Goal: Information Seeking & Learning: Check status

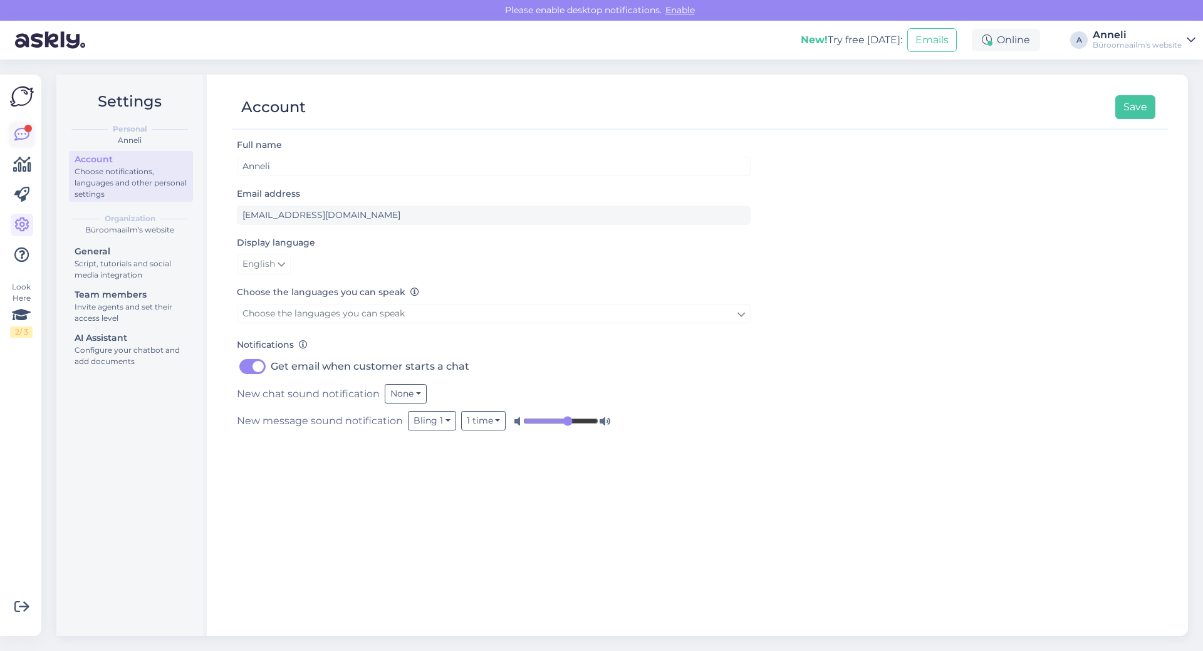
click at [28, 131] on div at bounding box center [28, 129] width 8 height 8
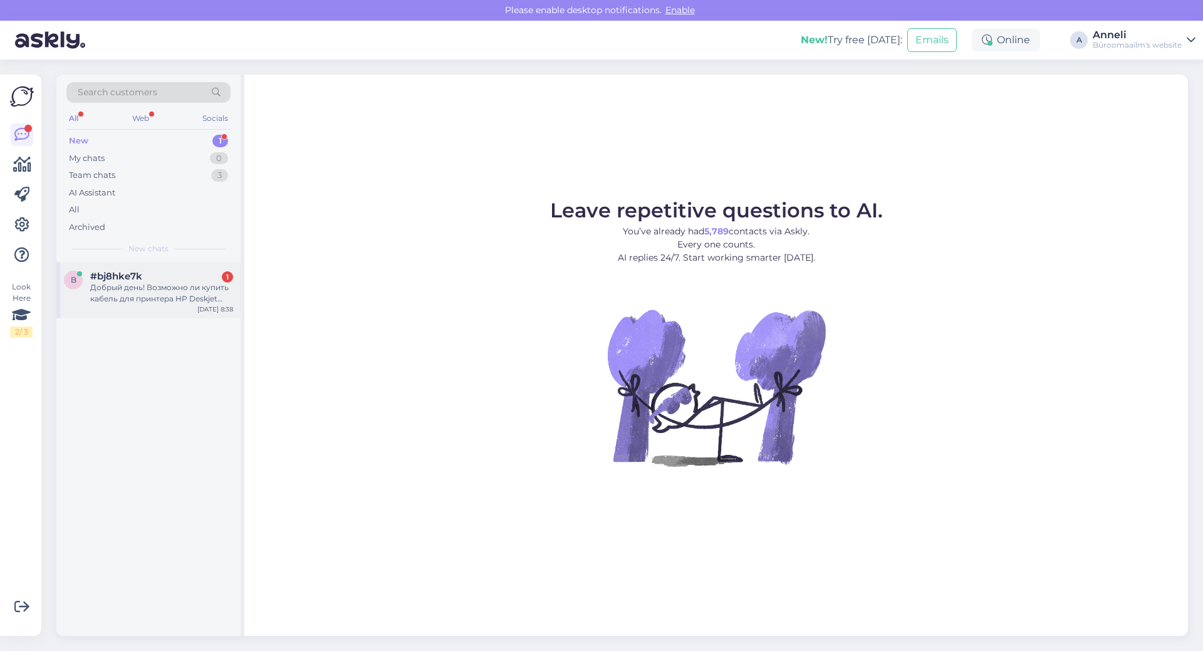
click at [212, 290] on div "Добрый день! Возможно ли купить кабель для принтера HP Deskjet 3720 или HP Desk…" at bounding box center [161, 293] width 143 height 23
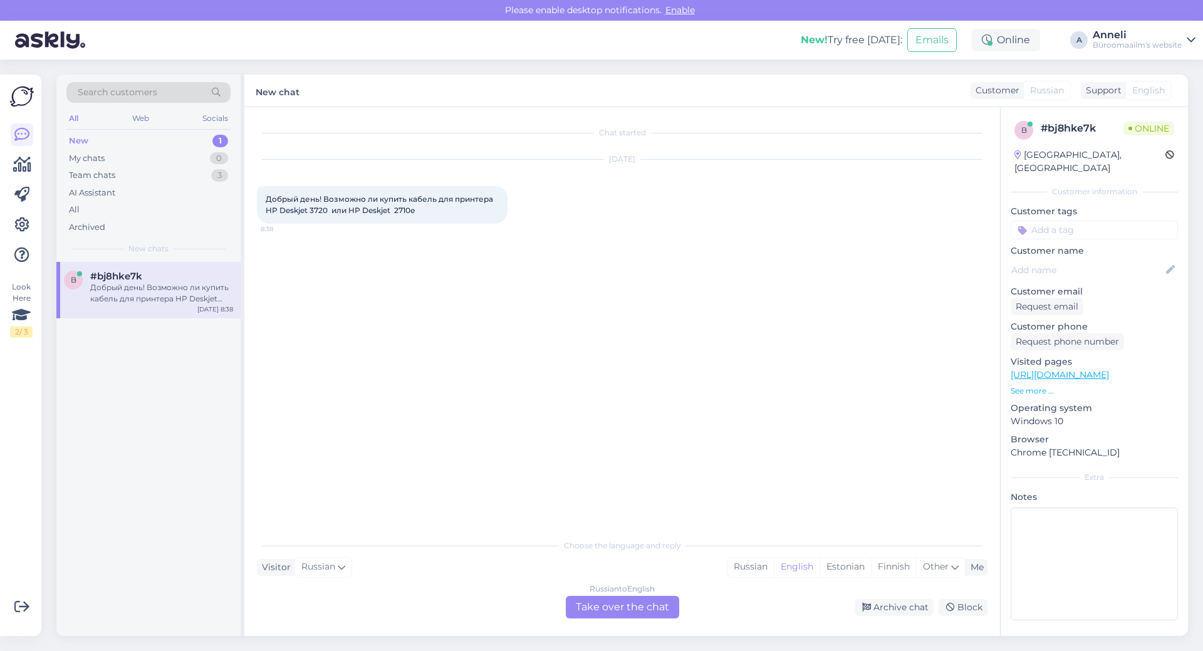
click at [683, 195] on div "[DATE] Добрый день! Возможно ли купить кабель для принтера HP Deskjet 3720 или …" at bounding box center [622, 192] width 731 height 92
drag, startPoint x: 269, startPoint y: 192, endPoint x: 429, endPoint y: 211, distance: 160.2
click at [429, 211] on div "Добрый день! Возможно ли купить кабель для принтера HP Deskjet 3720 или HP Desk…" at bounding box center [382, 205] width 251 height 38
copy span "обрый день! Возможно ли купить кабель для принтера HP Deskjet 3720 или HP Deskj…"
click at [258, 186] on div "[DATE] Добрый день! Возможно ли купить кабель для принтера HP Deskjet 3720 или …" at bounding box center [622, 192] width 731 height 92
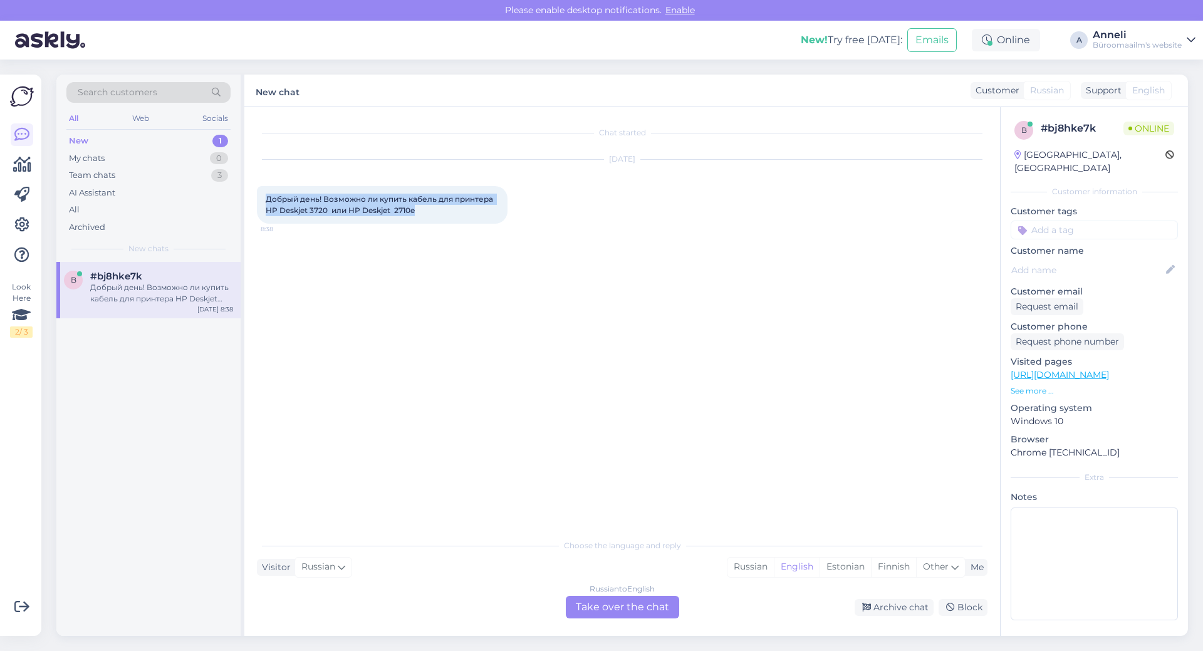
drag, startPoint x: 263, startPoint y: 194, endPoint x: 443, endPoint y: 208, distance: 180.4
click at [443, 208] on div "Добрый день! Возможно ли купить кабель для принтера HP Deskjet 3720 или HP Desk…" at bounding box center [382, 205] width 251 height 38
copy span "Добрый день! Возможно ли купить кабель для принтера HP Deskjet 3720 или HP Desk…"
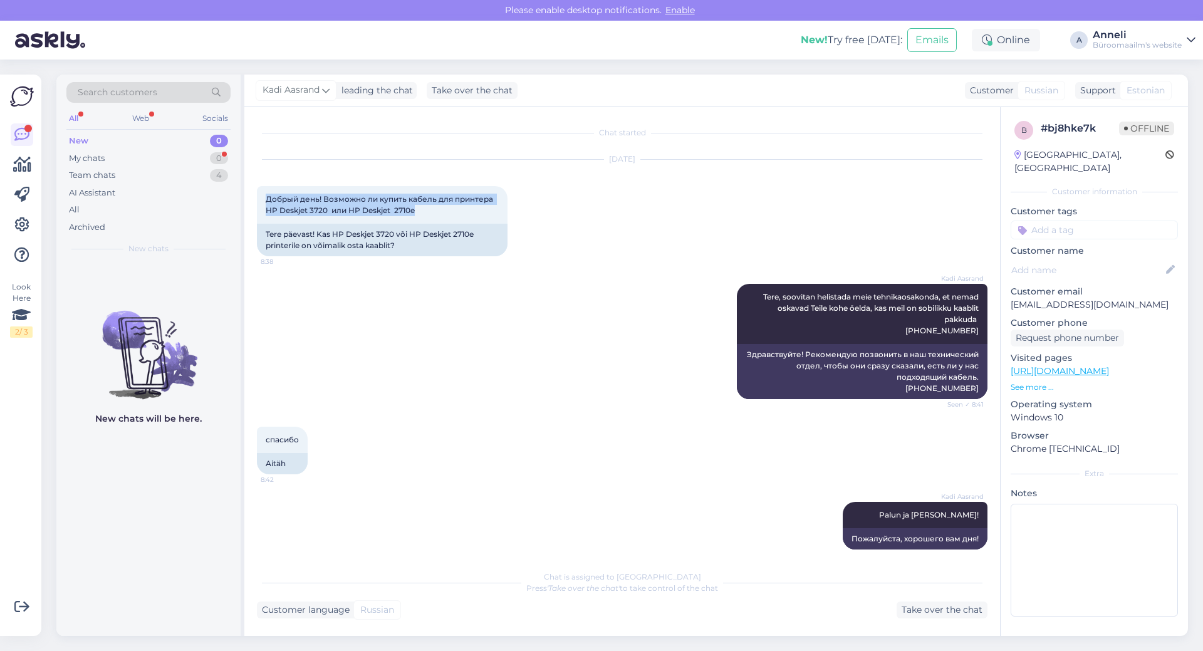
scroll to position [11, 0]
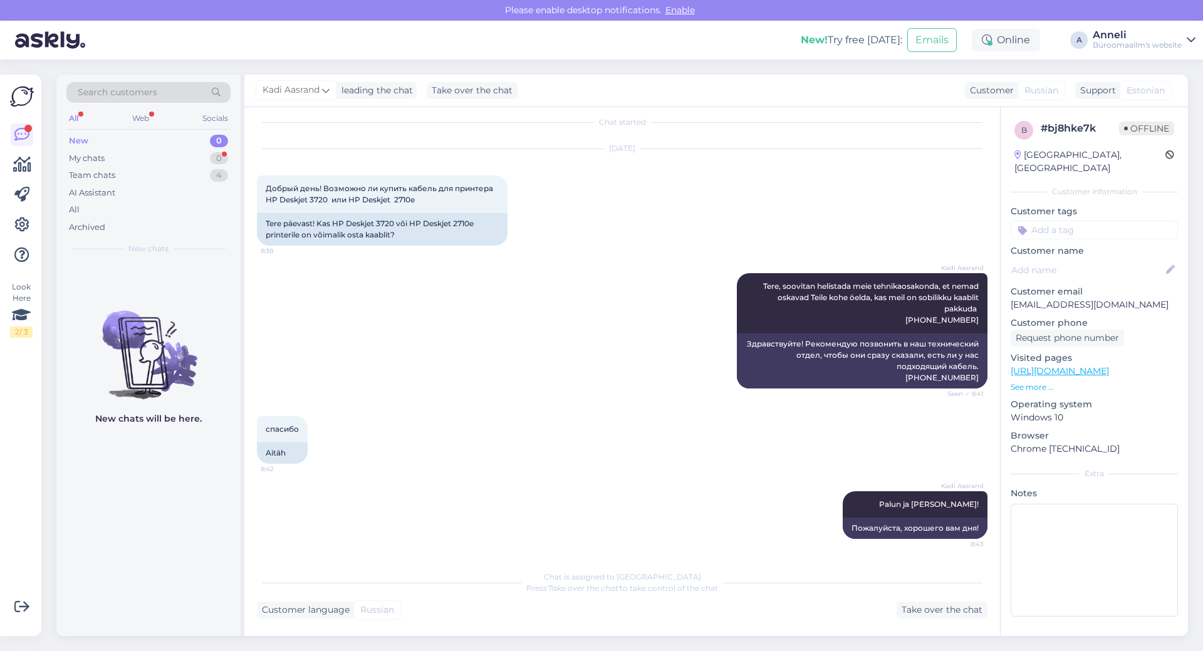
click at [565, 367] on div "Kadi Aasrand Tere, soovitan helistada meie tehnikaosakonda, et nemad oskavad Te…" at bounding box center [622, 330] width 731 height 143
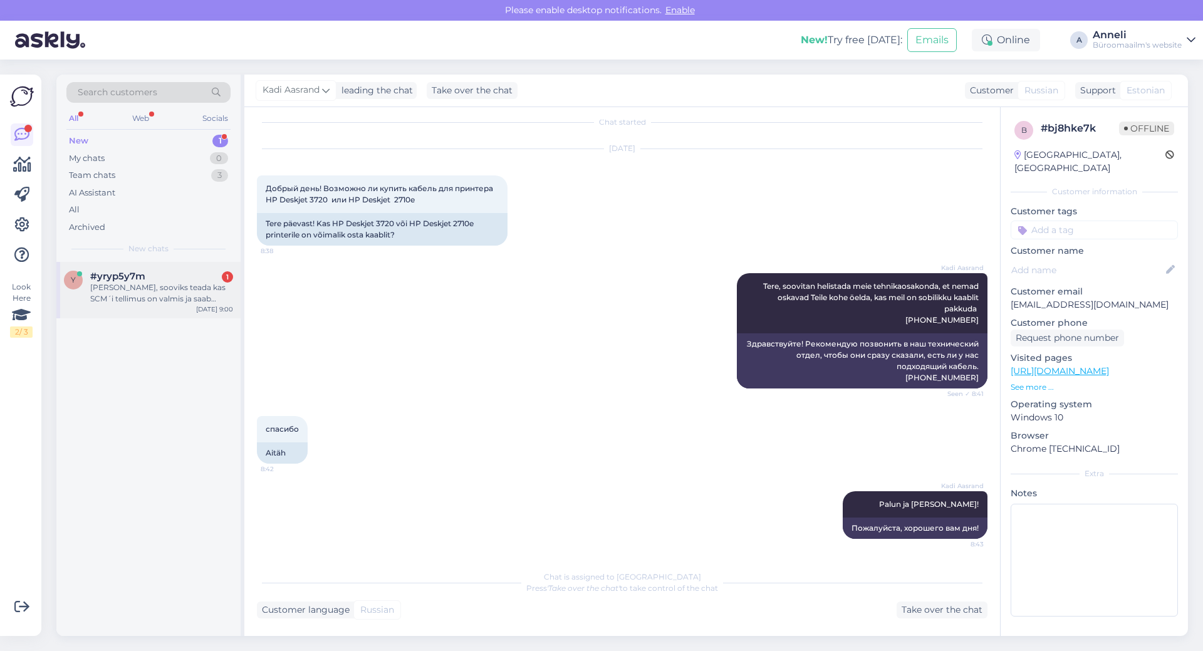
click at [159, 269] on div "y #yryp5y7m 1 Tere, sooviks teada kas SCM´i tellimus on valmis ja saab [PERSON_…" at bounding box center [148, 290] width 184 height 56
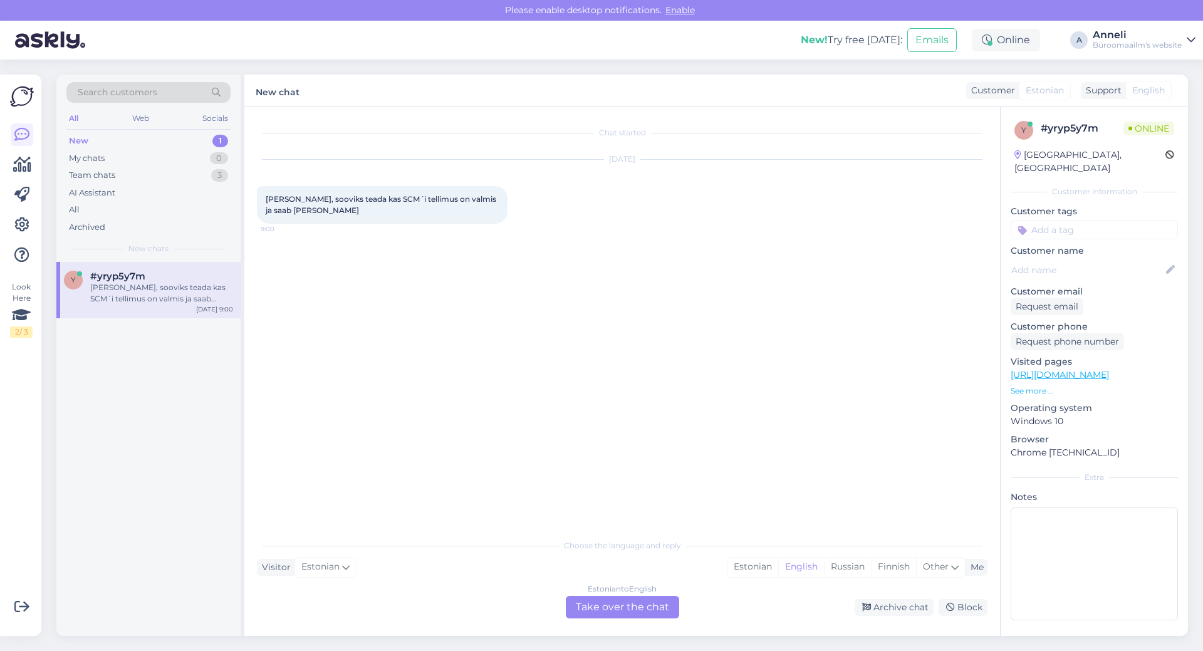
scroll to position [0, 0]
drag, startPoint x: 370, startPoint y: 201, endPoint x: 355, endPoint y: 202, distance: 15.7
click at [355, 202] on span "[PERSON_NAME], sooviks teada kas SCM´i tellimus on valmis ja saab [PERSON_NAME]" at bounding box center [382, 204] width 233 height 21
copy span "SCM"
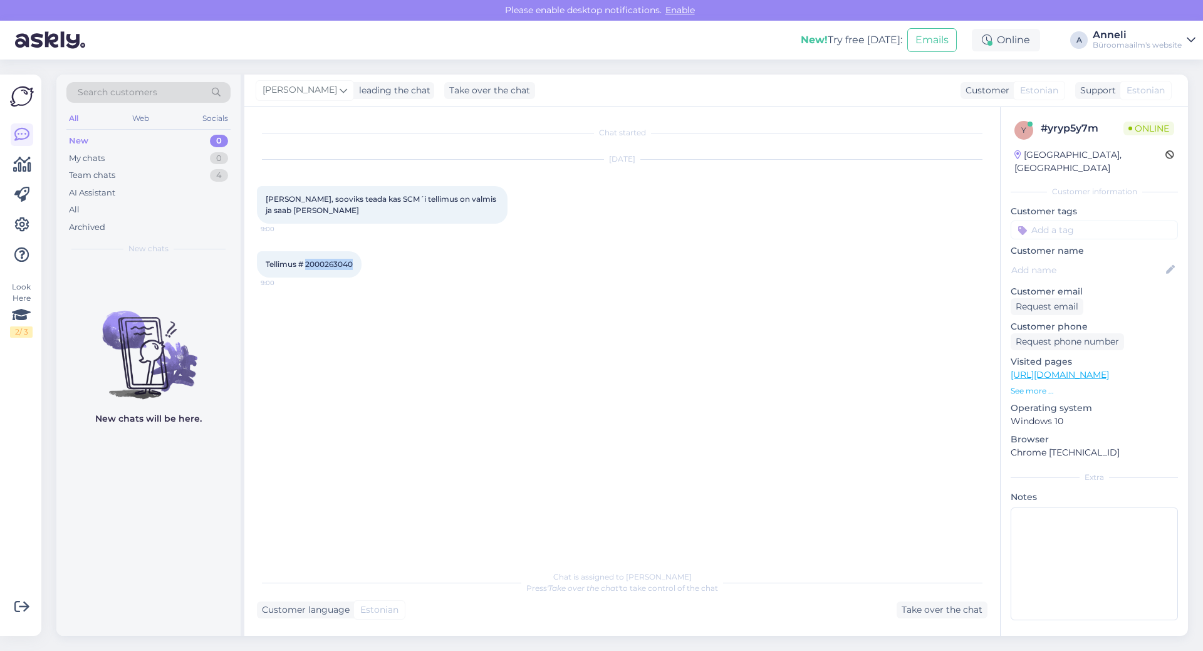
drag, startPoint x: 355, startPoint y: 268, endPoint x: 306, endPoint y: 266, distance: 48.3
click at [306, 266] on div "Tellimus # 2000263040 9:00" at bounding box center [309, 264] width 105 height 26
copy span "2000263040"
